Goal: Task Accomplishment & Management: Manage account settings

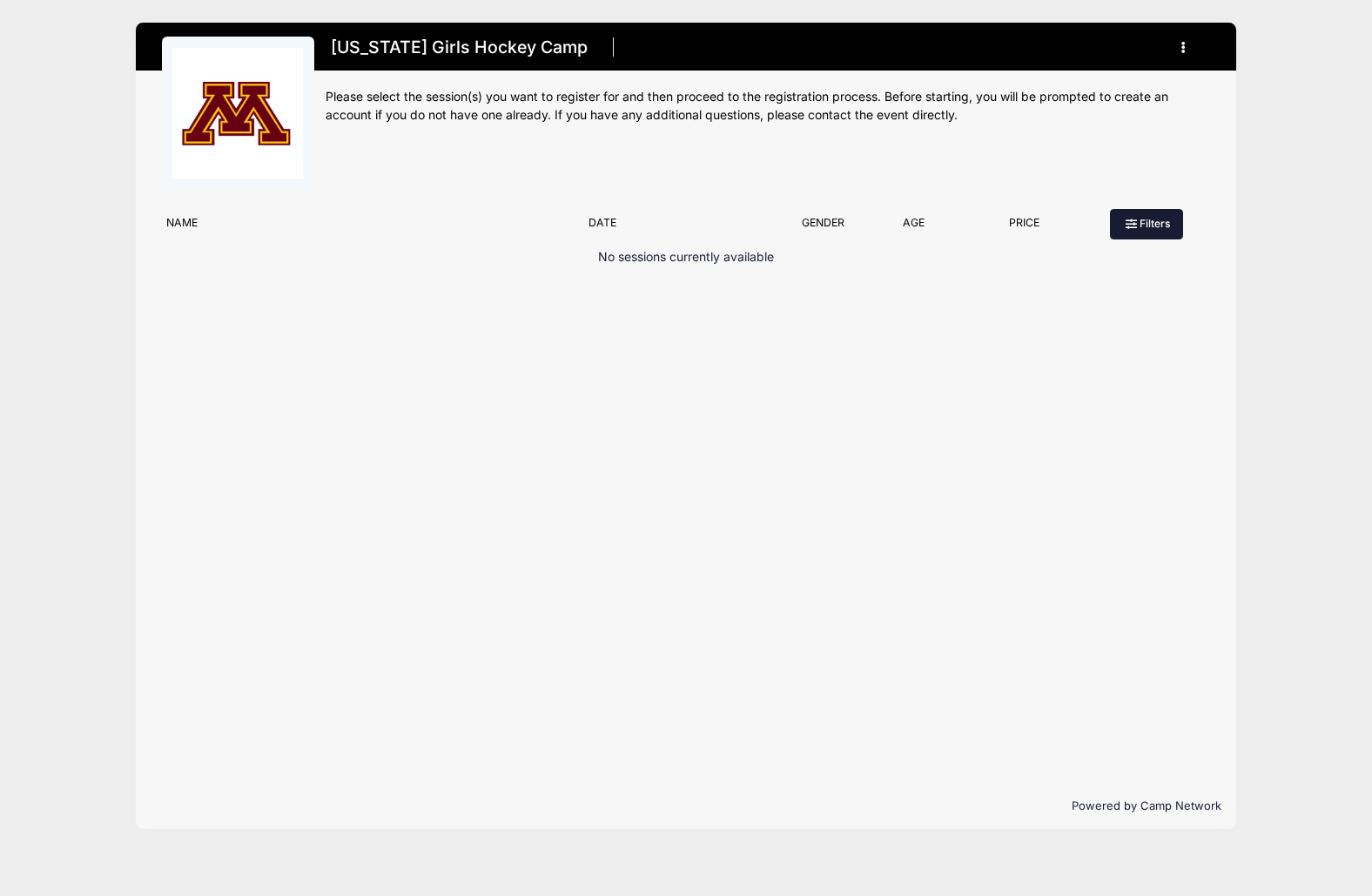
click at [1136, 224] on button "Filters" at bounding box center [1146, 224] width 73 height 29
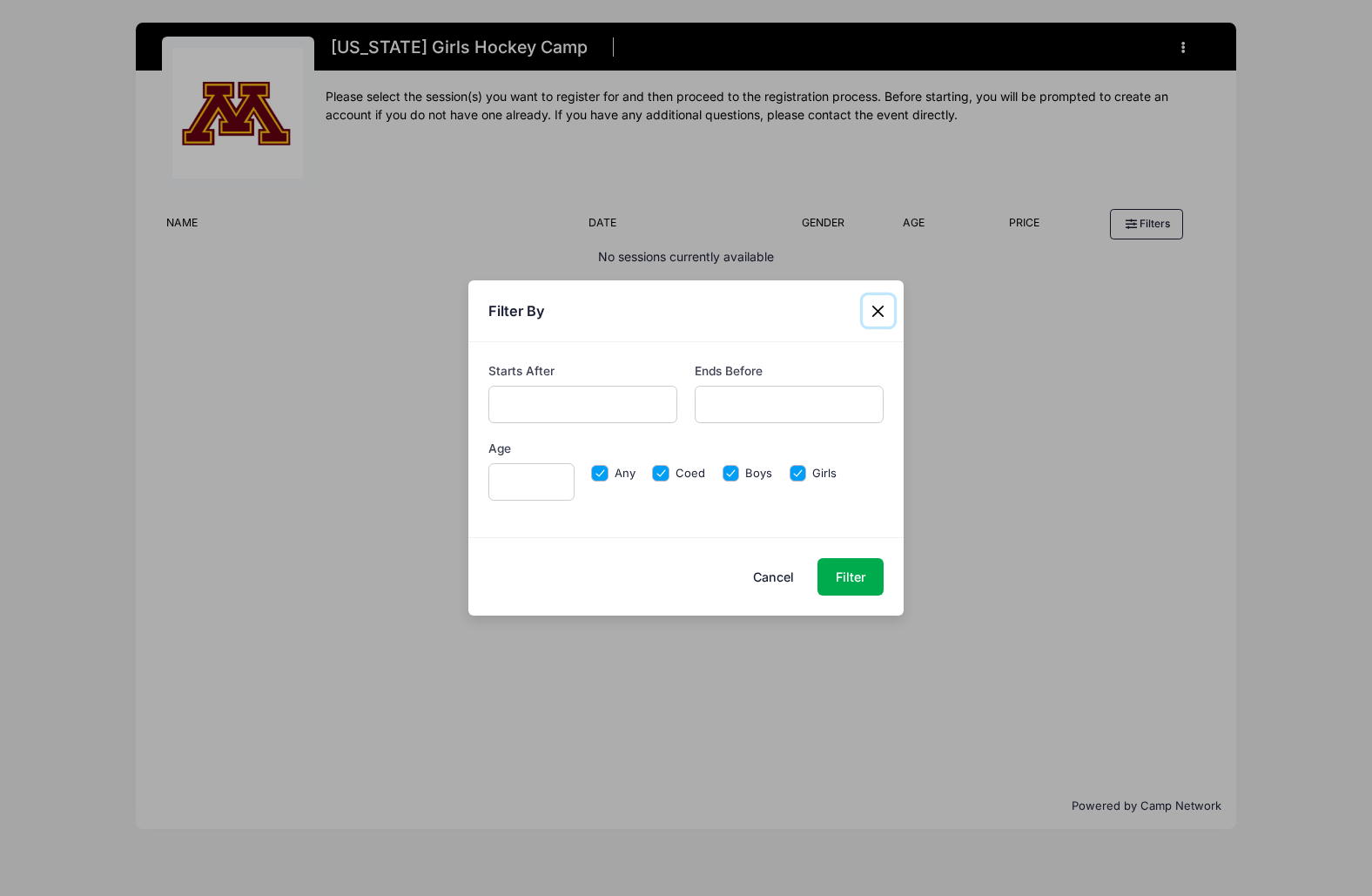
click at [884, 308] on button "Close" at bounding box center [877, 310] width 31 height 31
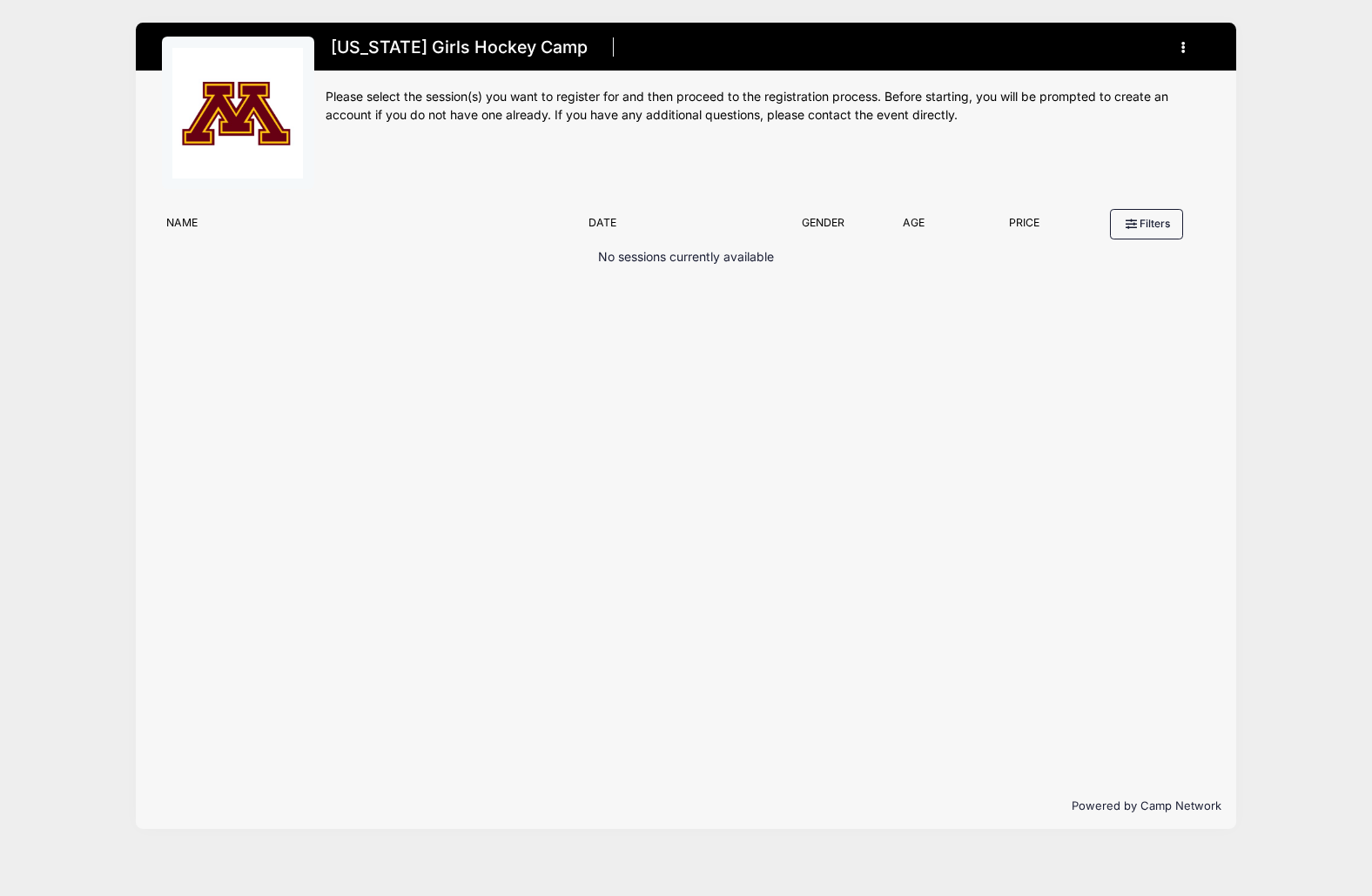
click at [1185, 48] on icon "button" at bounding box center [1188, 48] width 14 height 0
click at [1102, 83] on link "My Account" at bounding box center [1102, 90] width 201 height 33
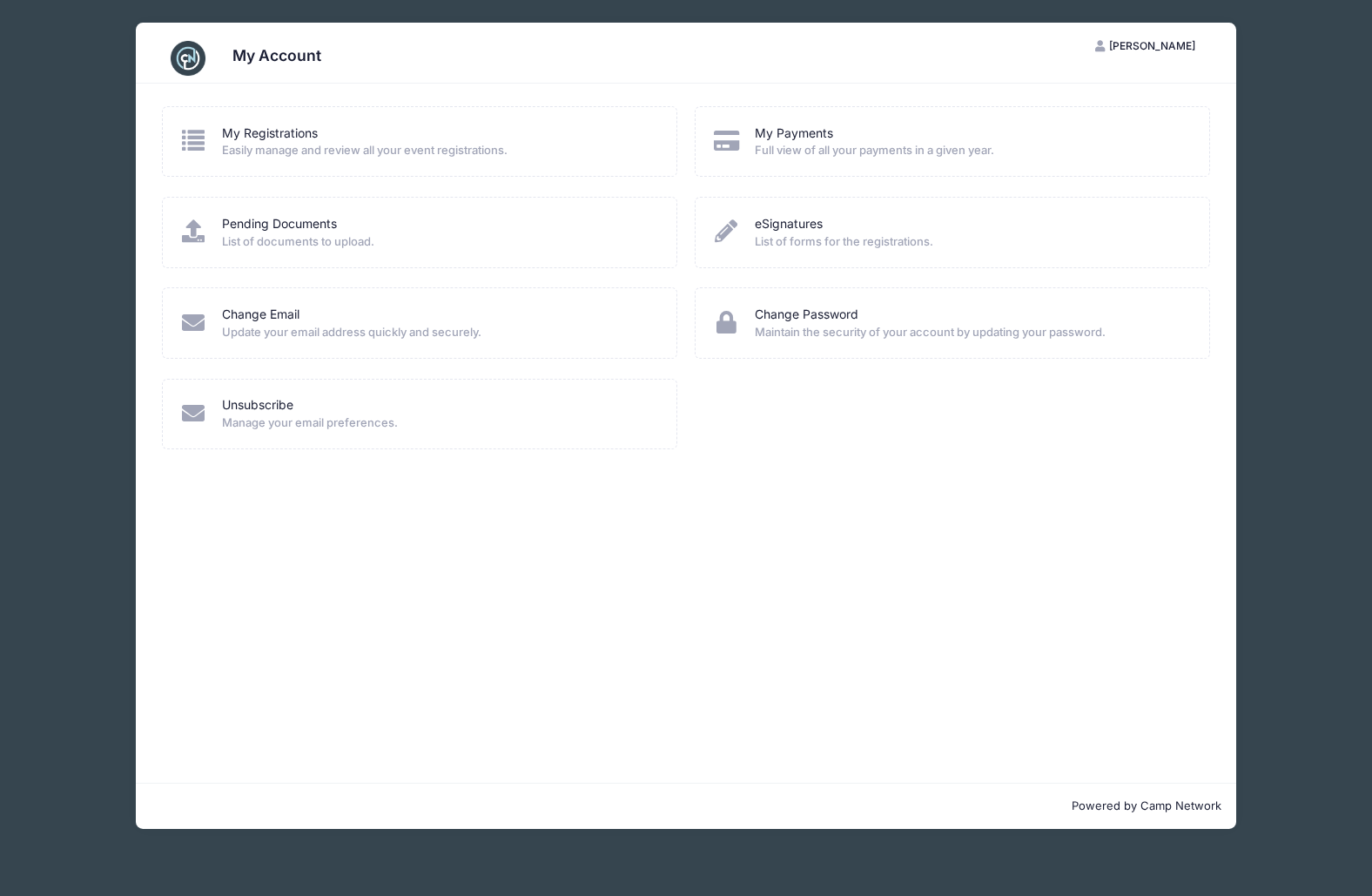
click at [194, 144] on icon at bounding box center [193, 140] width 28 height 23
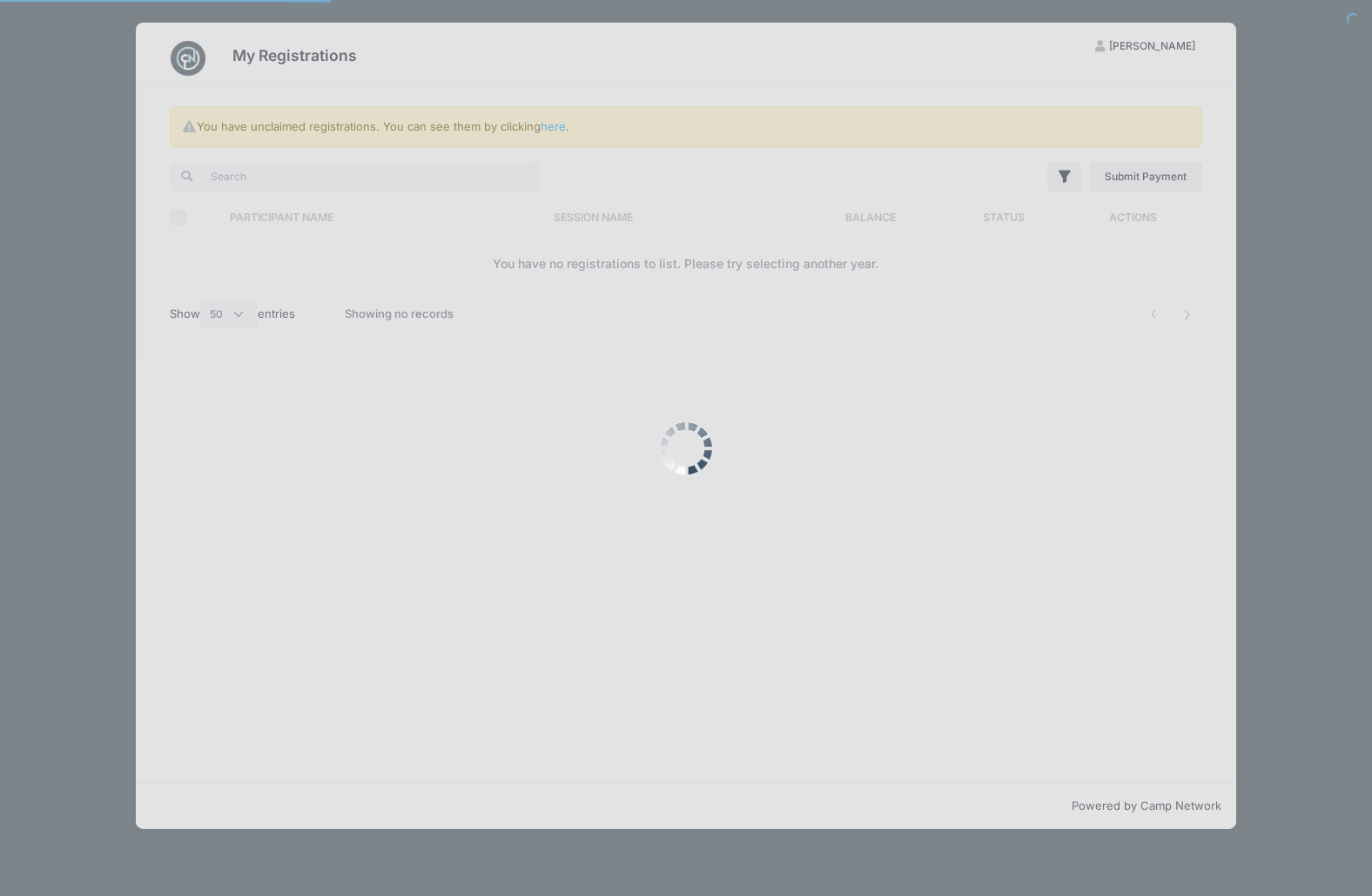
select select "50"
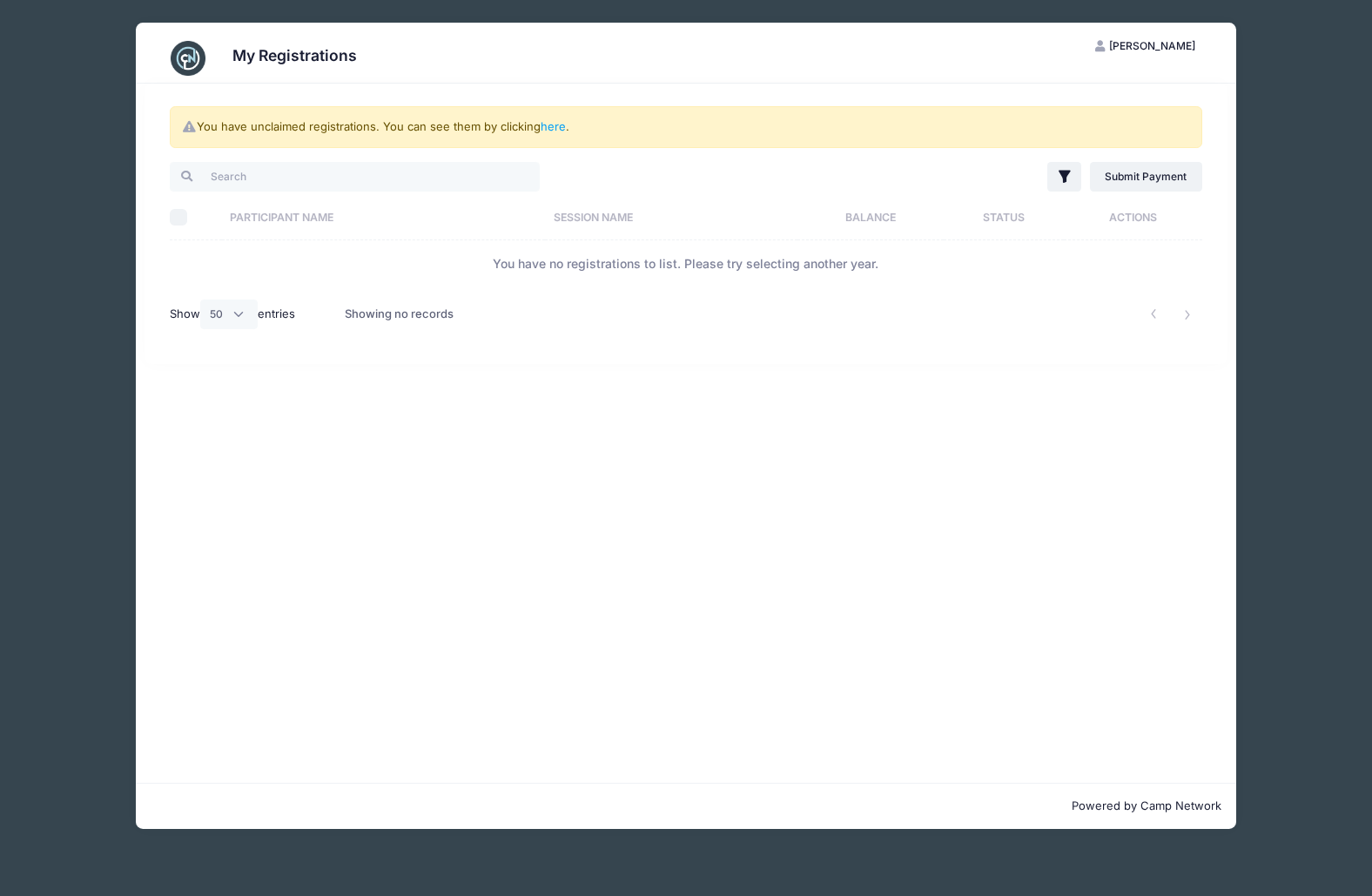
click at [1163, 43] on span "Paul Sander" at bounding box center [1151, 45] width 86 height 13
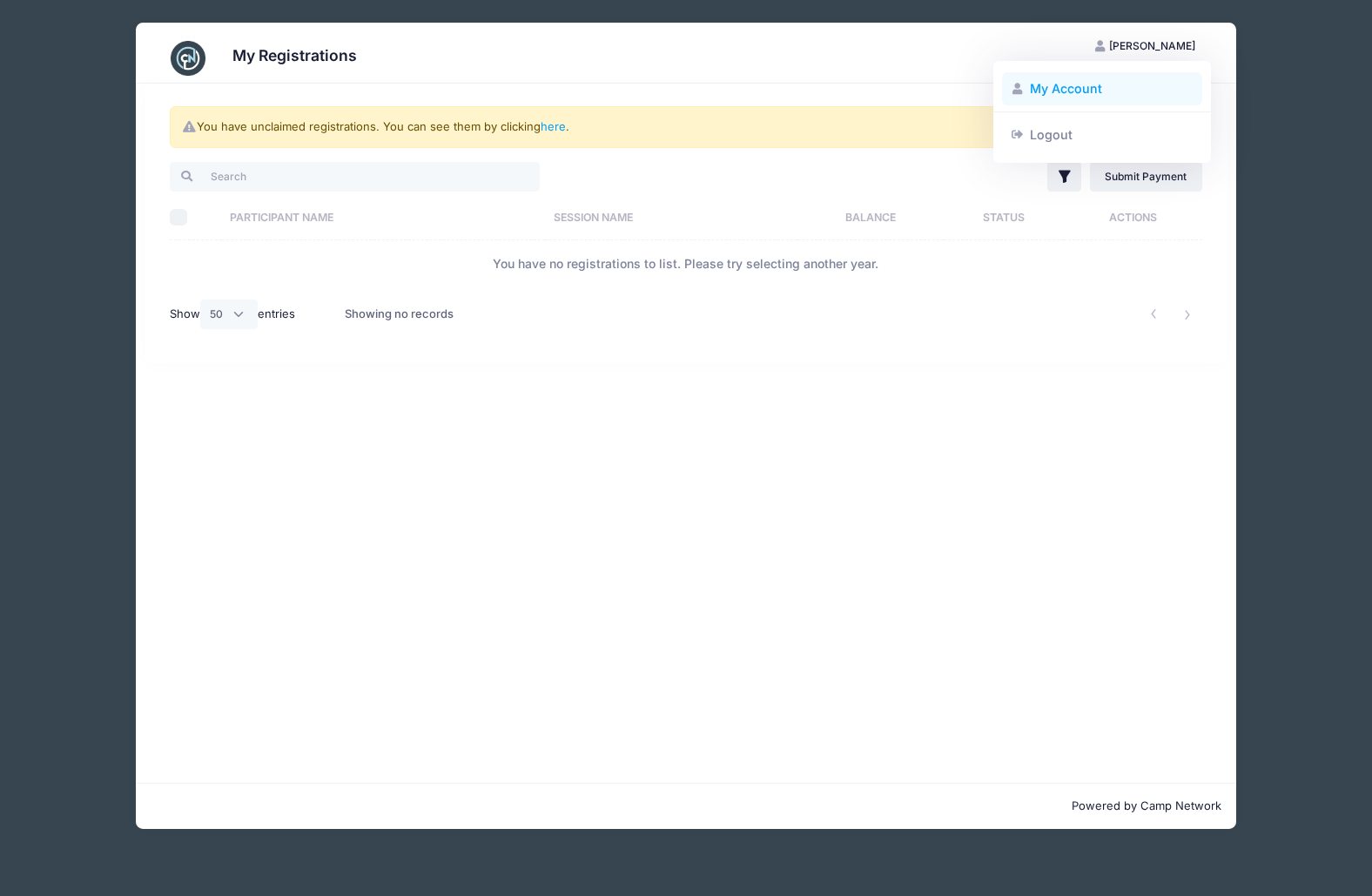
click at [1040, 85] on link "My Account" at bounding box center [1102, 88] width 201 height 33
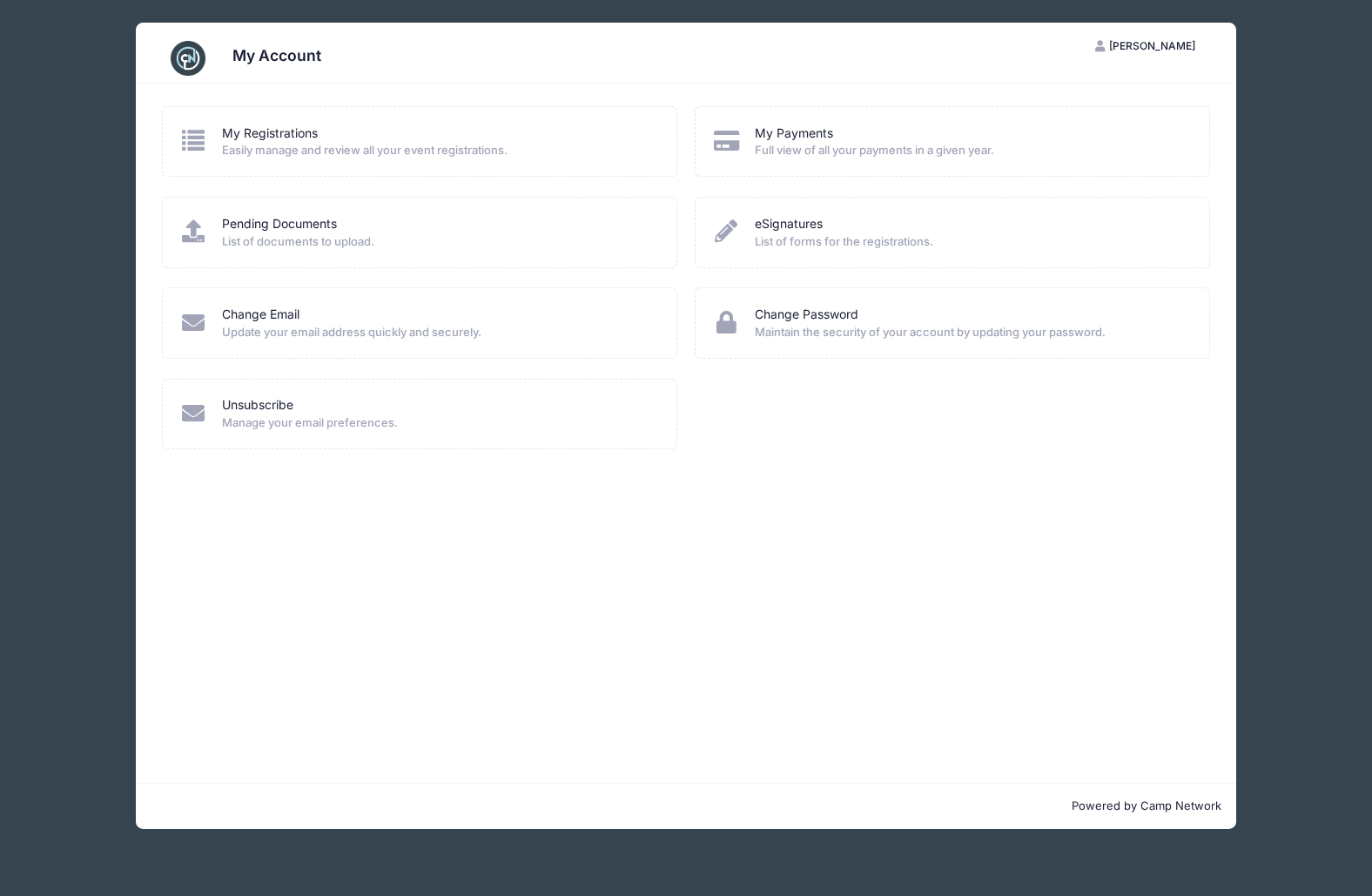
click at [184, 138] on icon at bounding box center [193, 140] width 28 height 23
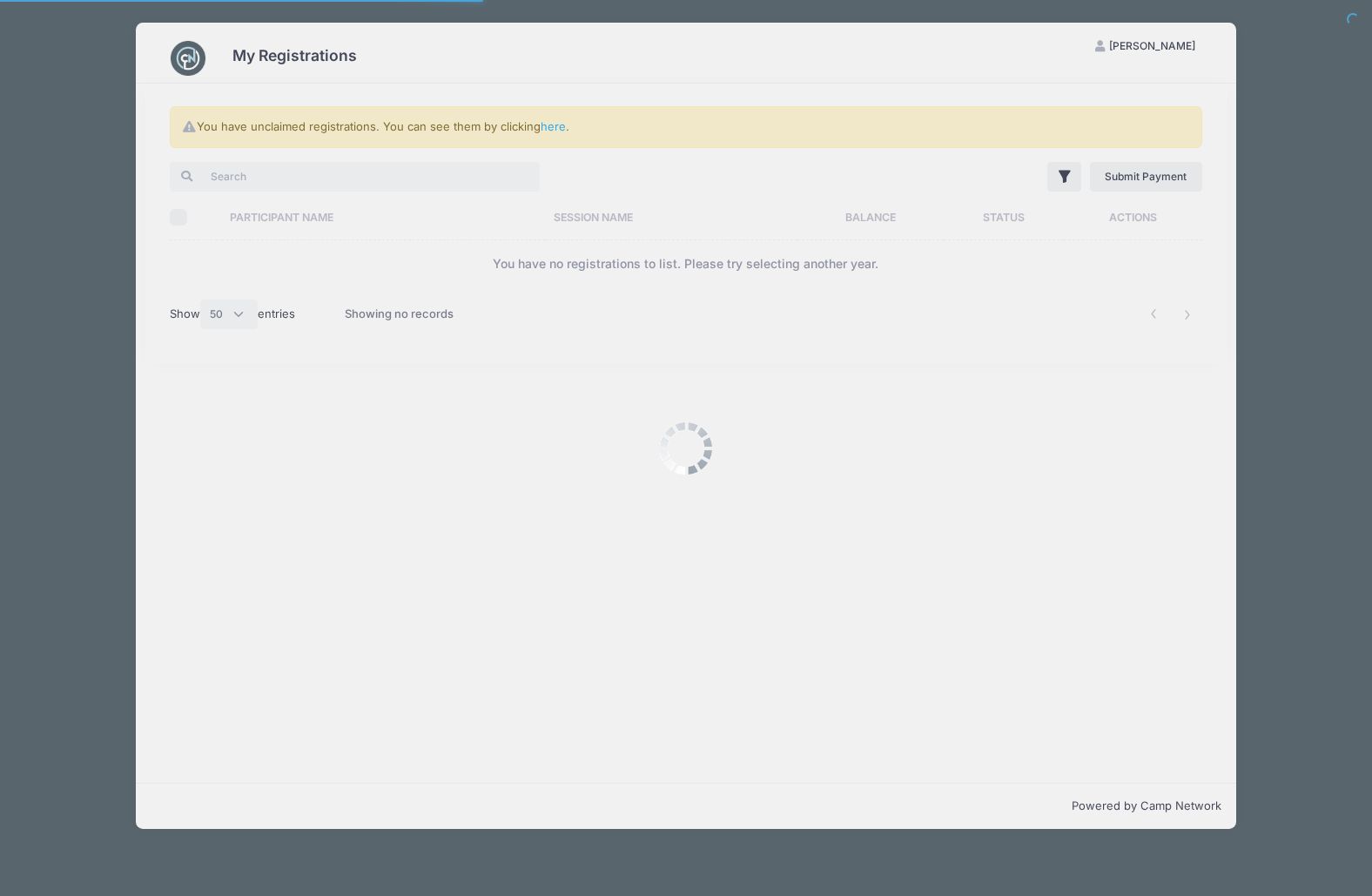
select select "50"
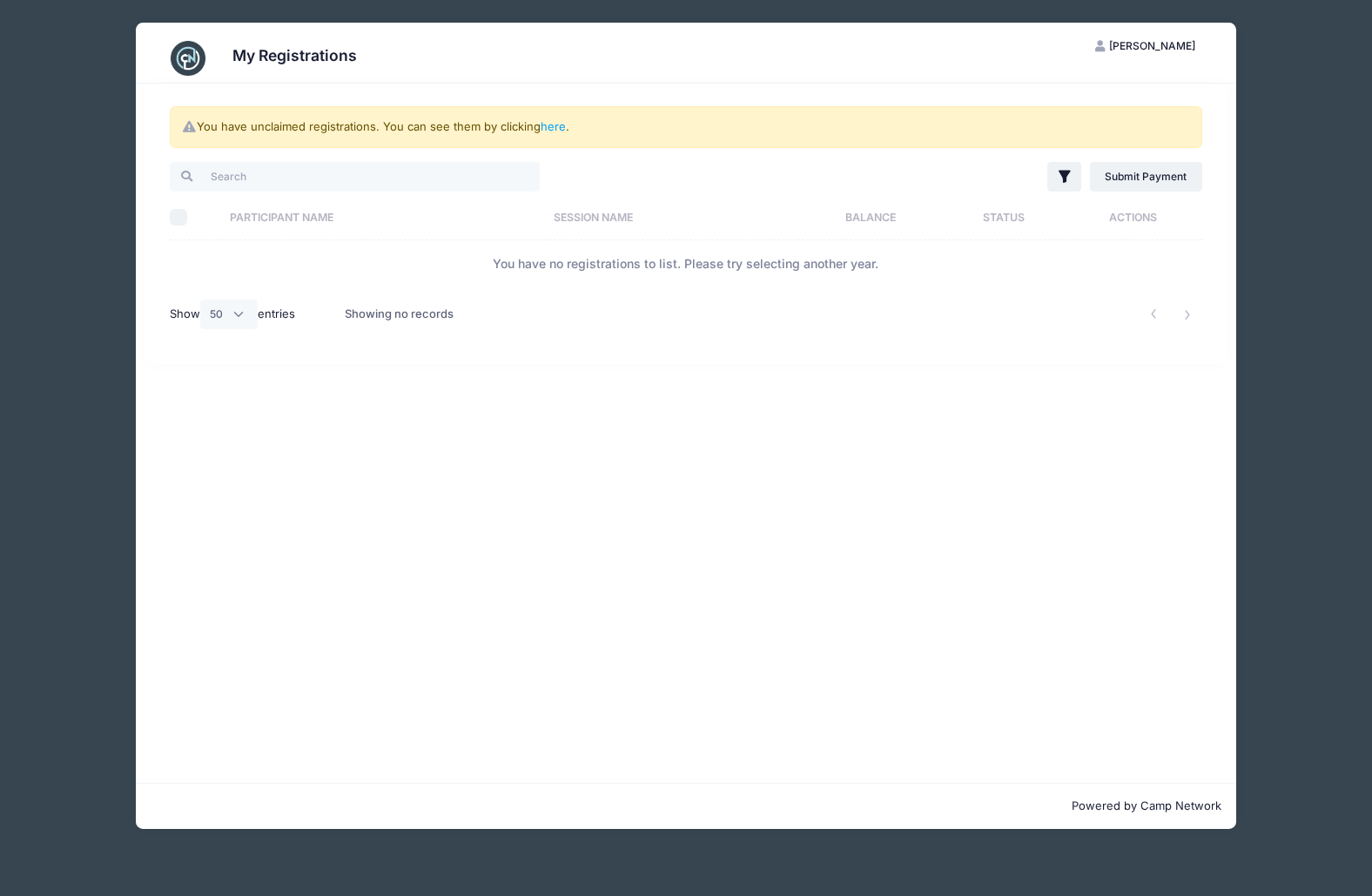
click at [60, 154] on div "My Registrations PS Paul Sander My Account Logout You have unclaimed registrati…" at bounding box center [686, 426] width 1320 height 852
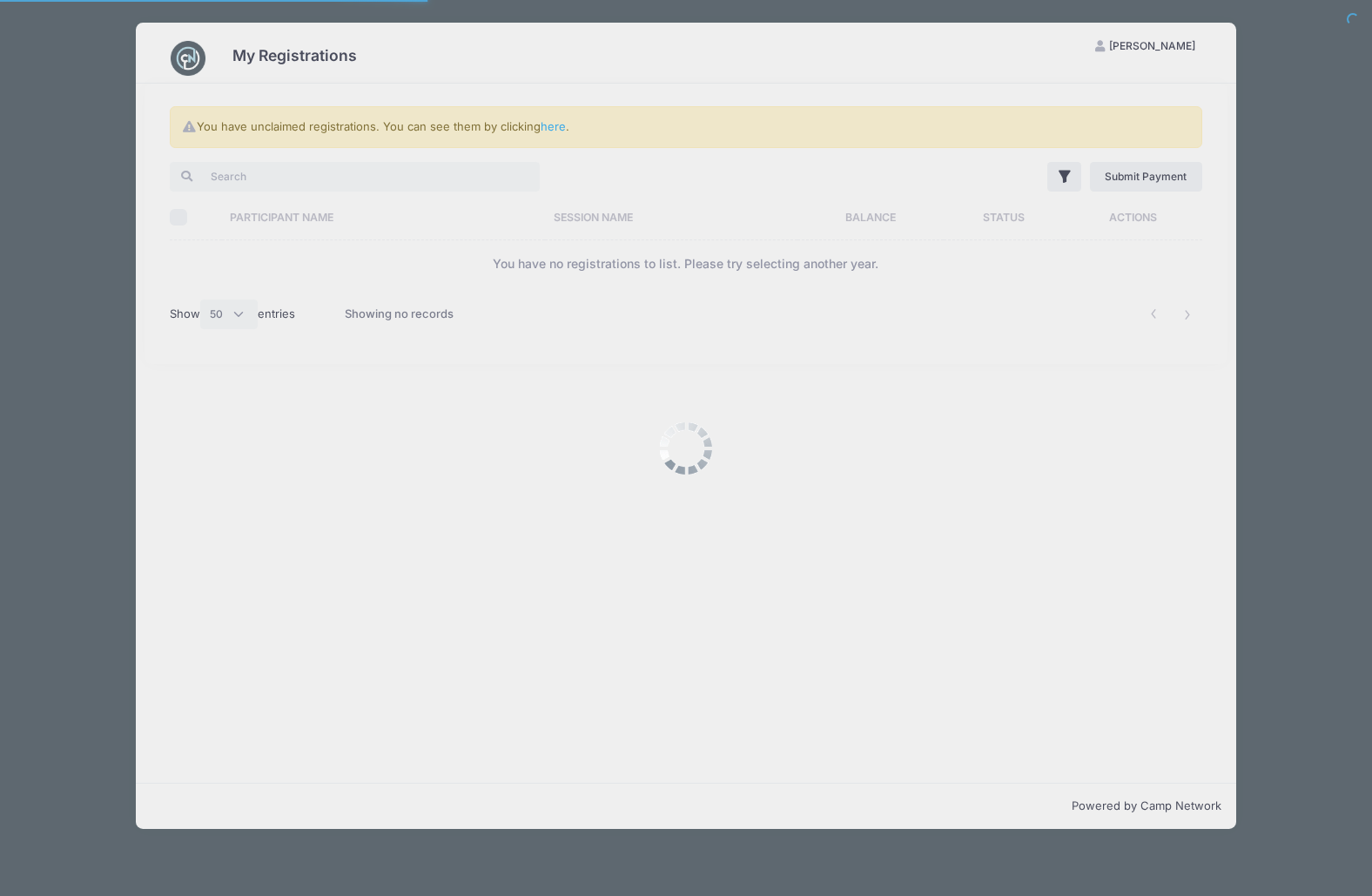
select select "50"
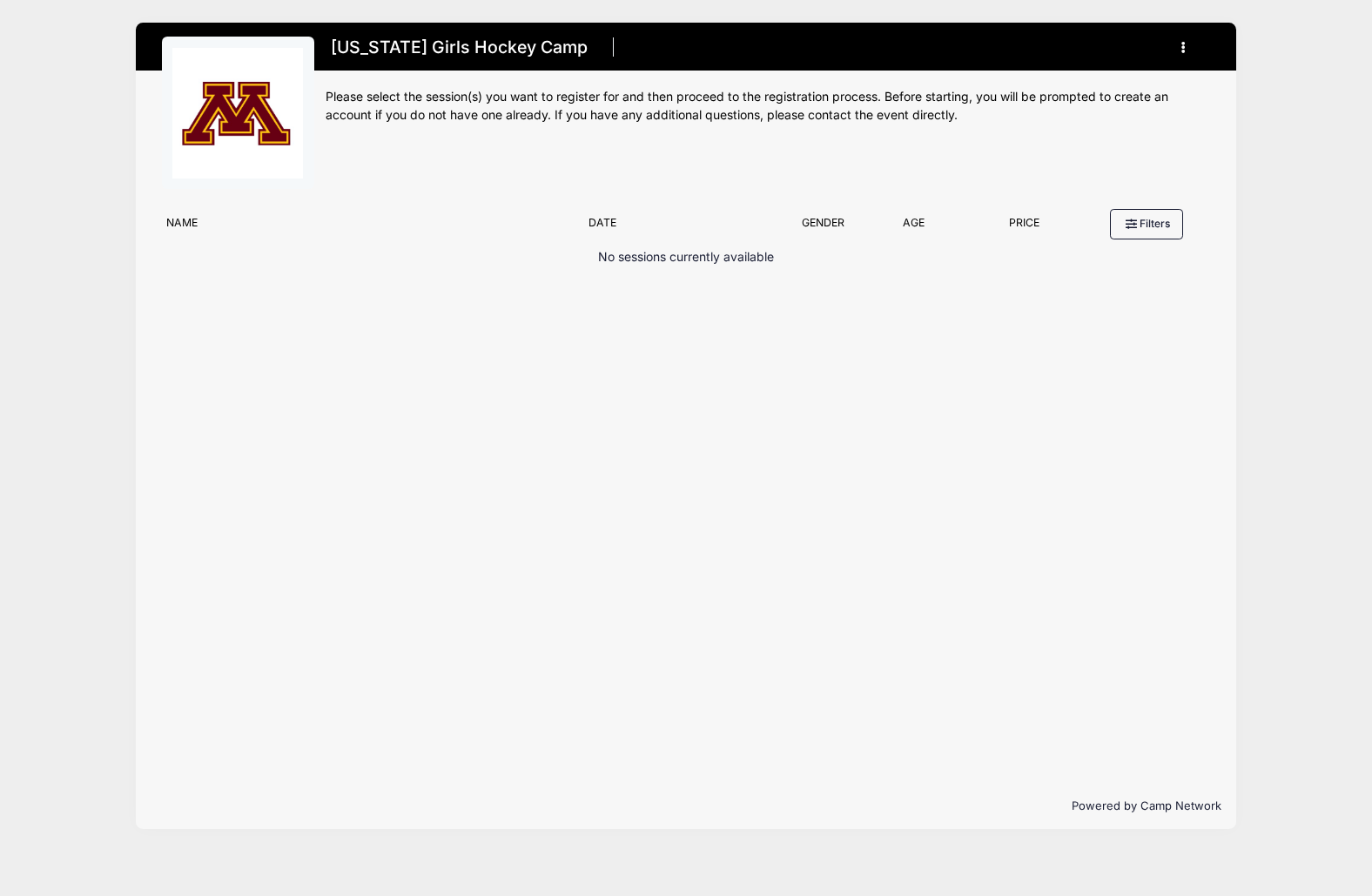
click at [1186, 43] on button "button" at bounding box center [1187, 47] width 47 height 30
click at [1112, 98] on link "My Account" at bounding box center [1102, 90] width 201 height 33
